Goal: Task Accomplishment & Management: Use online tool/utility

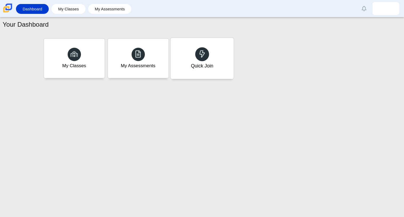
click at [208, 53] on div at bounding box center [202, 54] width 14 height 14
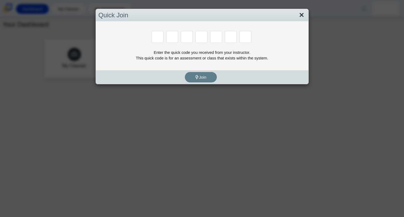
click at [302, 11] on link "Close" at bounding box center [301, 15] width 8 height 9
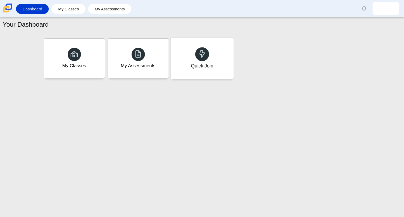
click at [183, 63] on div "Quick Join" at bounding box center [201, 58] width 63 height 41
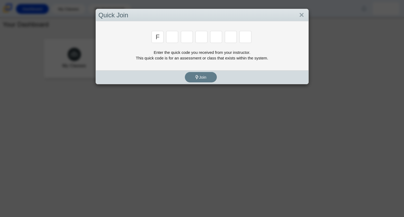
type input "f"
type input "7"
type input "m"
type input "c"
type input "h"
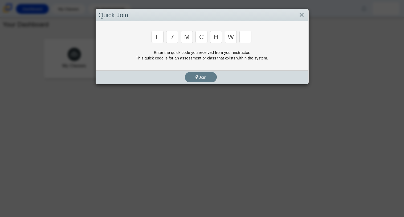
type input "w"
type input "k"
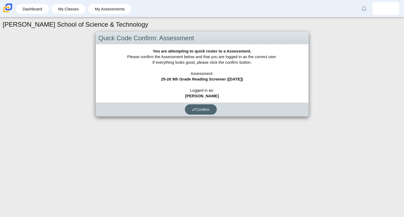
click at [191, 113] on button "Confirm" at bounding box center [201, 109] width 32 height 10
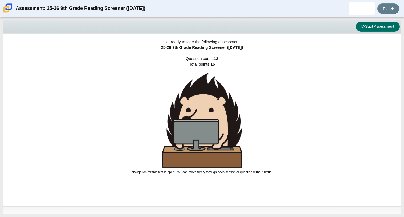
click at [367, 30] on button "Start Assessment" at bounding box center [378, 27] width 44 height 10
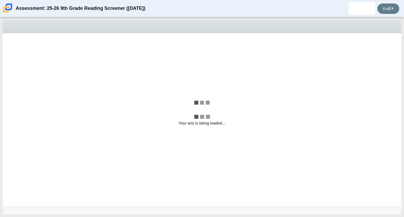
select select "ccc5b315-3c7c-471c-bf90-f22c8299c798"
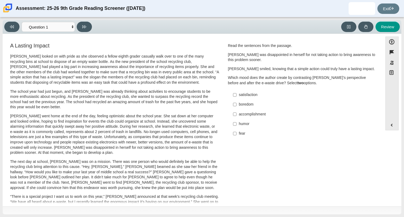
click at [191, 84] on p "[PERSON_NAME] looked on with pride as she observed a fellow eighth grader casua…" at bounding box center [114, 69] width 209 height 31
click at [72, 27] on select "Questions Question 1 Question 2 Question 3 Question 4 Question 5 Question 6 Que…" at bounding box center [48, 27] width 53 height 10
click at [106, 41] on div "Feature A Lasting Impact [PERSON_NAME] looked on with pride as she observed a f…" at bounding box center [192, 192] width 375 height 308
click at [98, 38] on div "Feature A Lasting Impact [PERSON_NAME] looked on with pride as she observed a f…" at bounding box center [192, 192] width 375 height 308
click at [236, 96] on label "satisfaction satisfaction" at bounding box center [302, 95] width 146 height 10
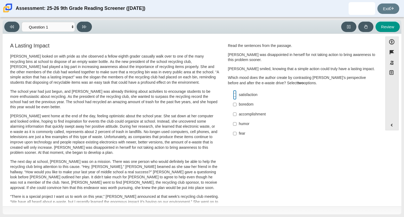
click at [236, 96] on input "satisfaction satisfaction" at bounding box center [234, 95] width 3 height 10
checkbox input "true"
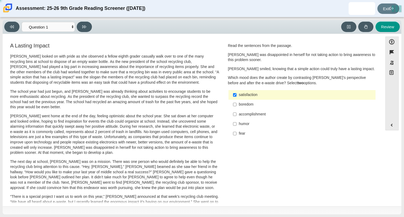
click at [239, 118] on label "accomplishment accomplishment" at bounding box center [302, 114] width 146 height 10
click at [236, 118] on input "accomplishment accomplishment" at bounding box center [234, 114] width 3 height 10
checkbox input "true"
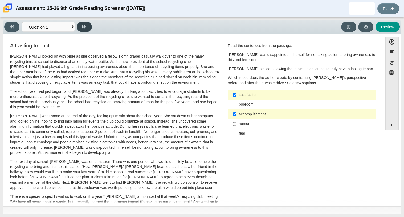
click at [84, 31] on button at bounding box center [84, 27] width 15 height 10
select select "0ff64528-ffd7-428d-b192-babfaadd44e8"
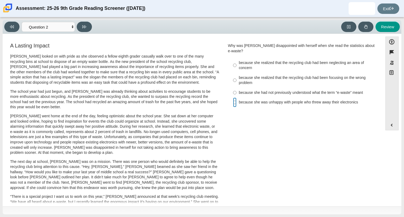
click at [233, 97] on input "because she was unhappy with people who threw away their electronics because sh…" at bounding box center [234, 102] width 3 height 10
radio input "true"
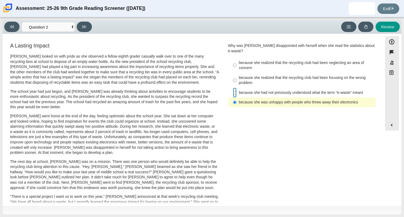
click at [234, 88] on input "because she had not previously understood what the term “e-waste” meant because…" at bounding box center [234, 93] width 3 height 10
radio input "true"
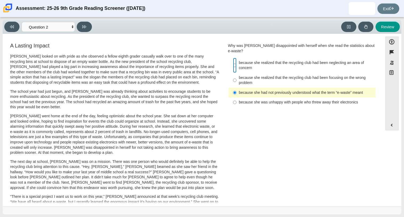
click at [233, 59] on input "because she realized that the recycling club had been neglecting an area of con…" at bounding box center [234, 65] width 3 height 15
radio input "true"
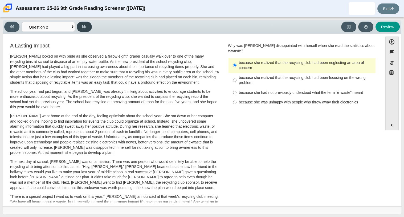
click at [85, 26] on icon at bounding box center [84, 26] width 4 height 3
select select "7ce3d843-6974-4858-901c-1ff39630e843"
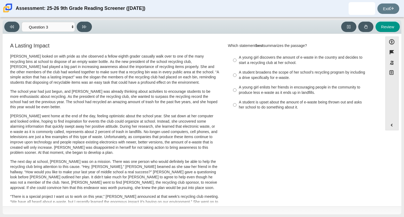
click at [235, 74] on label "A student broadens the scope of her school’s recycling program by including a d…" at bounding box center [302, 75] width 146 height 15
click at [235, 74] on input "A student broadens the scope of her school’s recycling program by including a d…" at bounding box center [234, 75] width 3 height 15
radio input "true"
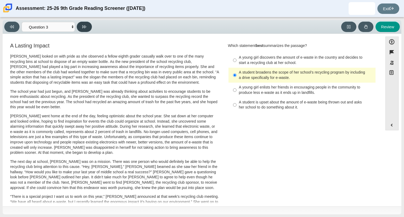
click at [85, 23] on button at bounding box center [84, 27] width 15 height 10
select select "ca9ea0f1-49c5-4bd1-83b0-472c18652b42"
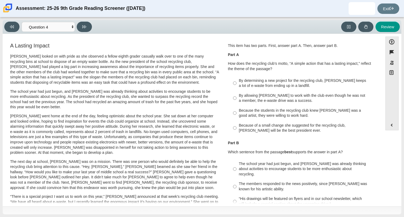
click at [242, 79] on div "By determining a new project for the recycling club, [PERSON_NAME] keeps a lot …" at bounding box center [306, 83] width 134 height 10
click at [236, 79] on input "By determining a new project for the recycling club, [PERSON_NAME] keeps a lot …" at bounding box center [234, 83] width 3 height 15
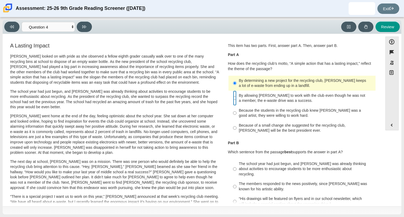
radio input "false"
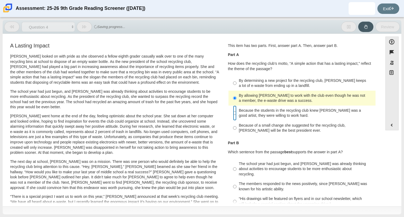
radio input "false"
radio input "true"
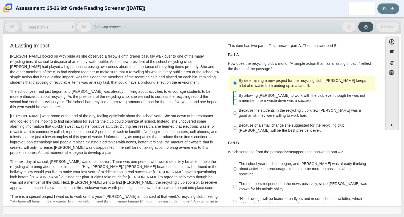
radio input "false"
radio input "true"
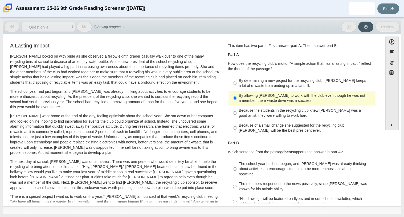
click at [153, 119] on p "[PERSON_NAME] went home at the end of the day, feeling optimistic about the sch…" at bounding box center [114, 134] width 209 height 42
click at [236, 82] on label "By determining a new project for the recycling club, [PERSON_NAME] keeps a lot …" at bounding box center [302, 83] width 146 height 15
click at [236, 82] on input "By determining a new project for the recycling club, [PERSON_NAME] keeps a lot …" at bounding box center [234, 83] width 3 height 15
radio input "true"
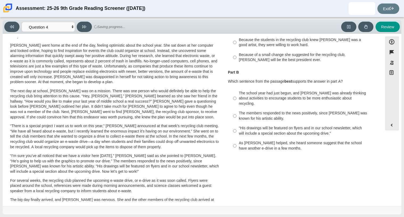
scroll to position [85, 0]
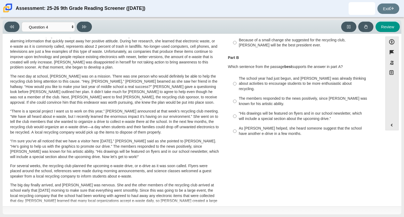
click at [223, 165] on div "A Lasting Impact [PERSON_NAME] looked on with pride as she observed a fellow ei…" at bounding box center [192, 107] width 375 height 300
click at [242, 130] on div "As [PERSON_NAME] helped, she heard someone suggest that the school have another…" at bounding box center [306, 131] width 134 height 10
click at [236, 130] on input "As [PERSON_NAME] helped, she heard someone suggest that the school have another…" at bounding box center [234, 131] width 3 height 15
radio input "true"
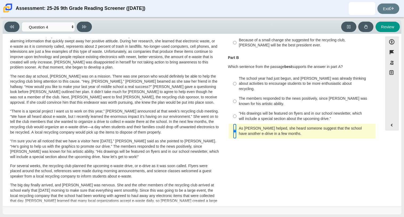
click at [235, 125] on input "As [PERSON_NAME] helped, she heard someone suggest that the school have another…" at bounding box center [234, 131] width 3 height 15
click at [239, 129] on div "As [PERSON_NAME] helped, she heard someone suggest that the school have another…" at bounding box center [306, 131] width 134 height 10
click at [236, 129] on input "As [PERSON_NAME] helped, she heard someone suggest that the school have another…" at bounding box center [234, 131] width 3 height 15
click at [236, 110] on label "“His drawings will be featured on flyers and in our school newsletter, which wi…" at bounding box center [302, 116] width 146 height 15
click at [236, 110] on input "“His drawings will be featured on flyers and in our school newsletter, which wi…" at bounding box center [234, 116] width 3 height 15
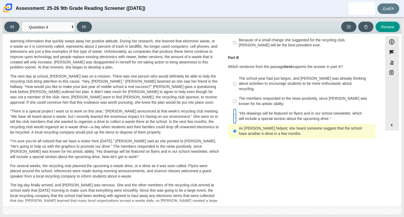
radio input "true"
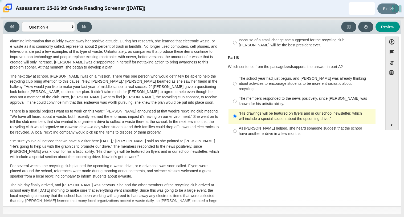
click at [236, 130] on label "As [PERSON_NAME] helped, she heard someone suggest that the school have another…" at bounding box center [302, 131] width 146 height 15
click at [236, 130] on input "As [PERSON_NAME] helped, she heard someone suggest that the school have another…" at bounding box center [234, 131] width 3 height 15
radio input "true"
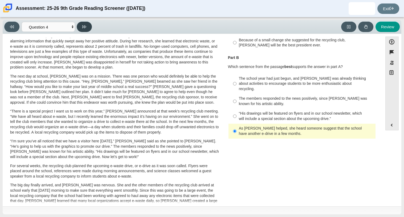
click at [85, 31] on button at bounding box center [84, 27] width 15 height 10
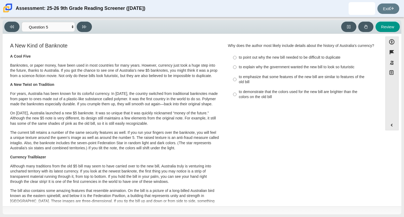
click at [20, 25] on div "Viewing Question 5 of 12 in Pacing Mode Questions Question 1 Question 2 Questio…" at bounding box center [49, 27] width 90 height 10
click at [17, 26] on button at bounding box center [11, 27] width 15 height 10
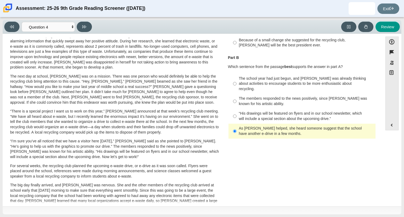
scroll to position [75, 0]
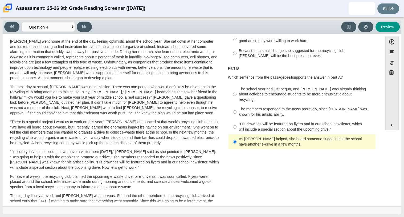
click at [97, 111] on p "The next day at school, [PERSON_NAME] was on a mission. There was one person wh…" at bounding box center [114, 99] width 209 height 31
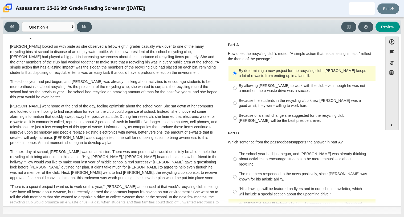
scroll to position [0, 0]
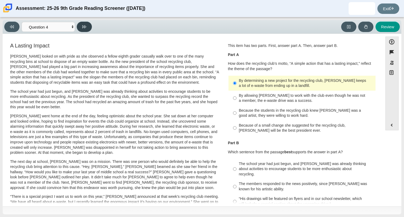
click at [86, 29] on button at bounding box center [84, 27] width 15 height 10
select select "e41f1a79-e29f-4095-8030-a53364015bed"
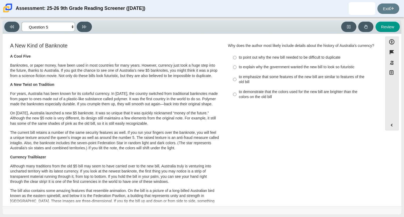
click at [71, 27] on select "Questions Question 1 Question 2 Question 3 Question 4 Question 5 Question 6 Que…" at bounding box center [48, 27] width 53 height 10
click at [139, 52] on div "A New Kind of Banknote A Cool Five Banknotes, or paper money, have been used in…" at bounding box center [114, 194] width 209 height 302
click at [233, 85] on input "to emphasize that some features of the new bill are similar to features of the …" at bounding box center [234, 79] width 3 height 15
radio input "true"
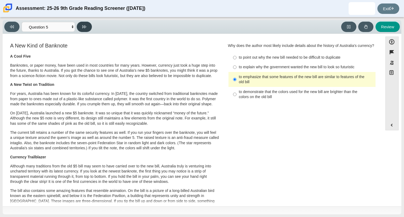
click at [87, 24] on button at bounding box center [84, 27] width 15 height 10
select select "69146e31-7b3d-4a3e-9ce6-f30c24342ae0"
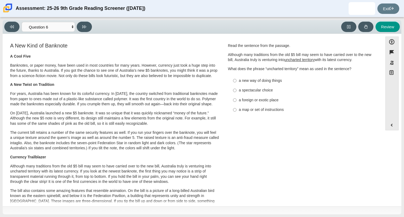
click at [244, 82] on div "a new way of doing things" at bounding box center [306, 80] width 134 height 5
click at [236, 82] on input "a new way of doing things a new way of doing things" at bounding box center [234, 81] width 3 height 10
radio input "true"
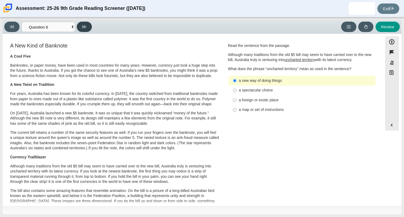
click at [85, 25] on icon at bounding box center [84, 27] width 4 height 4
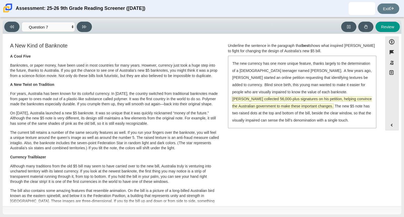
click at [255, 101] on span "[PERSON_NAME] collected 56,000-plus signatures on his petition, helping convinc…" at bounding box center [302, 102] width 140 height 12
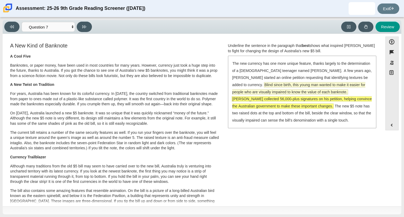
click at [260, 85] on span "Blind since birth, this young man wanted to make it easier for people who are v…" at bounding box center [298, 88] width 133 height 12
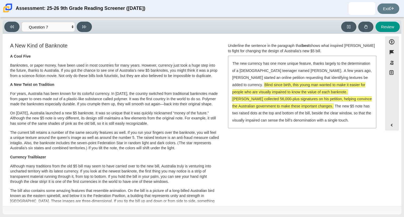
click at [268, 102] on div "The new currency has one more unique feature, thanks largely to the determinati…" at bounding box center [301, 91] width 147 height 71
click at [267, 101] on span "[PERSON_NAME] collected 56,000-plus signatures on his petition, helping convinc…" at bounding box center [302, 102] width 140 height 12
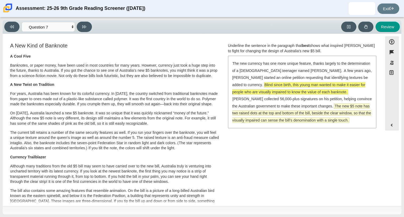
click at [293, 121] on span "The new $5 note has two raised dots at the top and bottom of the bill, beside t…" at bounding box center [301, 113] width 139 height 19
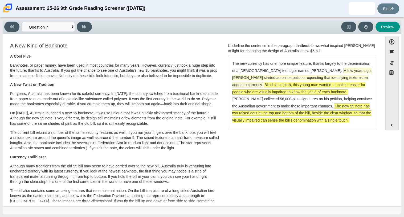
click at [248, 76] on span "A few years ago, [PERSON_NAME] started an online petition requesting that ident…" at bounding box center [302, 77] width 140 height 19
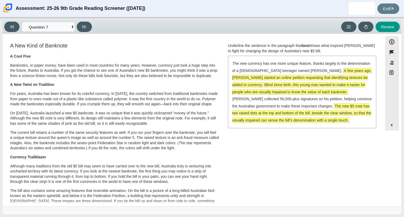
click at [248, 76] on span "A few years ago, [PERSON_NAME] started an online petition requesting that ident…" at bounding box center [302, 77] width 140 height 19
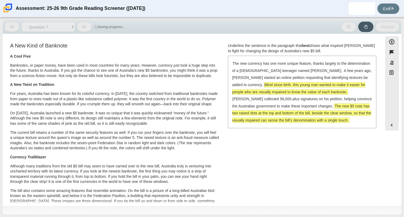
click at [101, 43] on h3 "A New Kind of Banknote" at bounding box center [114, 46] width 209 height 6
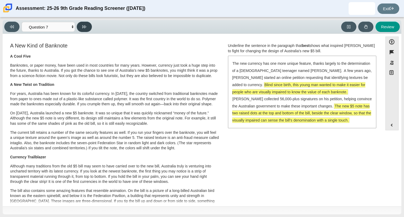
click at [85, 31] on button at bounding box center [84, 27] width 15 height 10
select select "ea8338c2-a6a3-418e-a305-2b963b54a290"
